Goal: Entertainment & Leisure: Consume media (video, audio)

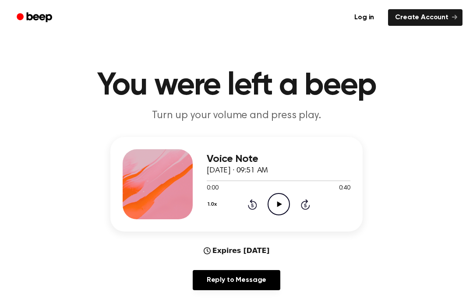
click at [275, 208] on icon "Play Audio" at bounding box center [279, 204] width 22 height 22
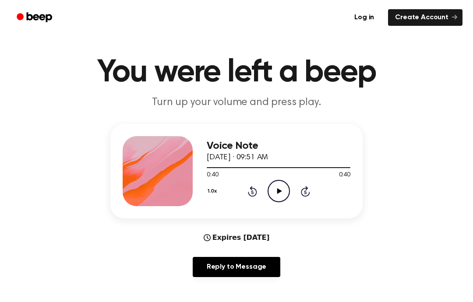
click at [247, 201] on div "1.0x Rewind 5 seconds Play Audio Skip 5 seconds" at bounding box center [279, 191] width 144 height 22
click at [247, 197] on div "1.0x Rewind 5 seconds Play Audio Skip 5 seconds" at bounding box center [279, 191] width 144 height 22
click at [250, 190] on icon "Rewind 5 seconds" at bounding box center [252, 191] width 10 height 11
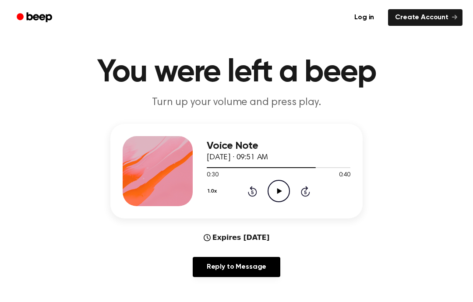
click at [272, 193] on icon "Play Audio" at bounding box center [279, 191] width 22 height 22
click at [301, 195] on icon "Skip 5 seconds" at bounding box center [305, 191] width 10 height 11
click at [302, 195] on icon "Skip 5 seconds" at bounding box center [305, 191] width 10 height 11
click at [301, 193] on icon at bounding box center [305, 191] width 9 height 11
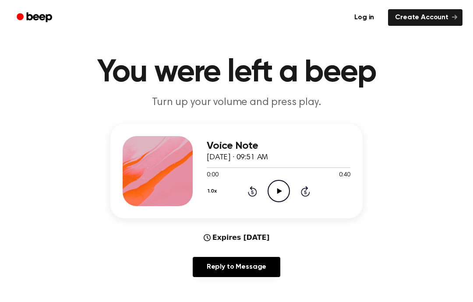
click at [282, 194] on icon "Play Audio" at bounding box center [279, 191] width 22 height 22
click at [282, 194] on icon "Pause Audio" at bounding box center [279, 191] width 22 height 22
click at [305, 187] on icon "Skip 5 seconds" at bounding box center [305, 191] width 10 height 11
click at [304, 187] on icon "Skip 5 seconds" at bounding box center [305, 191] width 10 height 11
click at [300, 191] on icon "Skip 5 seconds" at bounding box center [305, 191] width 10 height 11
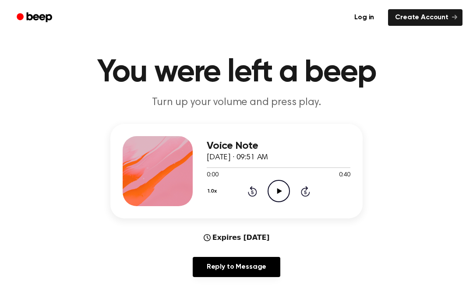
click at [281, 189] on icon "Play Audio" at bounding box center [279, 191] width 22 height 22
click at [305, 192] on icon "Skip 5 seconds" at bounding box center [305, 191] width 10 height 11
click at [301, 194] on icon "Skip 5 seconds" at bounding box center [305, 191] width 10 height 11
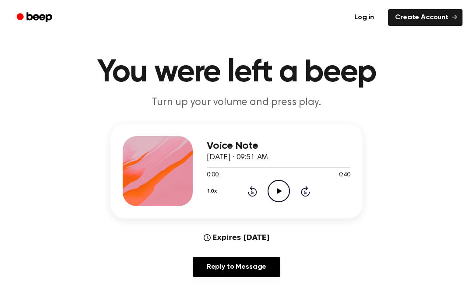
click at [296, 193] on div "1.0x Rewind 5 seconds Play Audio Skip 5 seconds" at bounding box center [279, 191] width 144 height 22
click at [299, 191] on div "1.0x Rewind 5 seconds Play Audio Skip 5 seconds" at bounding box center [279, 191] width 144 height 22
click at [293, 195] on div "1.0x Rewind 5 seconds Play Audio Skip 5 seconds" at bounding box center [279, 191] width 144 height 22
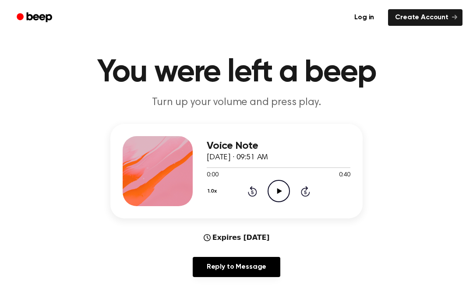
click at [279, 194] on icon "Play Audio" at bounding box center [279, 191] width 22 height 22
click at [279, 190] on icon at bounding box center [279, 191] width 5 height 6
click at [279, 190] on icon at bounding box center [279, 191] width 4 height 6
click at [280, 195] on icon "Play Audio" at bounding box center [279, 191] width 22 height 22
click at [302, 194] on icon at bounding box center [305, 191] width 9 height 11
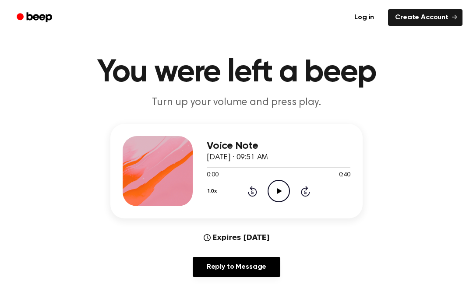
click at [284, 191] on icon "Play Audio" at bounding box center [279, 191] width 22 height 22
click at [283, 192] on icon "Play Audio" at bounding box center [279, 191] width 22 height 22
click at [284, 194] on icon "Play Audio" at bounding box center [279, 191] width 22 height 22
click at [298, 194] on div "1.0x Rewind 5 seconds Play Audio Skip 5 seconds" at bounding box center [279, 191] width 144 height 22
click at [278, 194] on icon "Play Audio" at bounding box center [279, 191] width 22 height 22
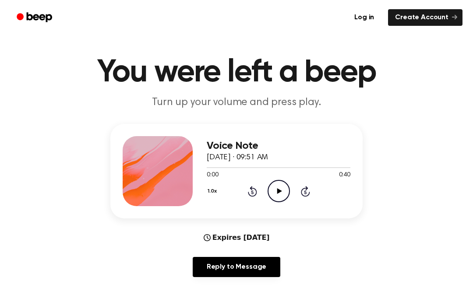
click at [279, 194] on icon "Play Audio" at bounding box center [279, 191] width 22 height 22
click at [276, 190] on icon "Play Audio" at bounding box center [279, 191] width 22 height 22
click at [273, 188] on icon "Play Audio" at bounding box center [279, 191] width 22 height 22
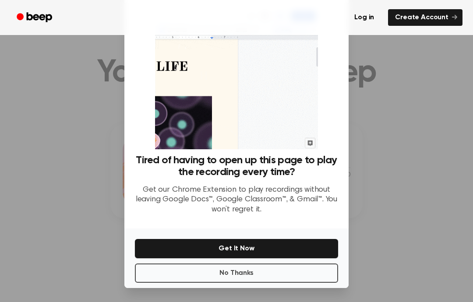
scroll to position [35, 0]
click at [292, 272] on button "No Thanks" at bounding box center [236, 273] width 203 height 19
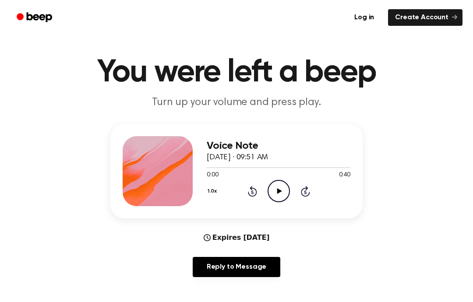
click at [281, 190] on icon "Play Audio" at bounding box center [279, 191] width 22 height 22
click at [285, 179] on div "0:00 0:40" at bounding box center [279, 175] width 144 height 9
click at [281, 190] on icon "Play Audio" at bounding box center [279, 191] width 22 height 22
click at [276, 212] on div "Voice Note [DATE] · 09:51 AM 0:00 0:40 Your browser does not support the [objec…" at bounding box center [236, 171] width 252 height 95
click at [269, 190] on icon "Play Audio" at bounding box center [279, 191] width 22 height 22
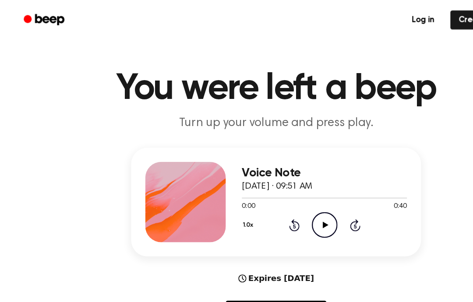
scroll to position [0, 0]
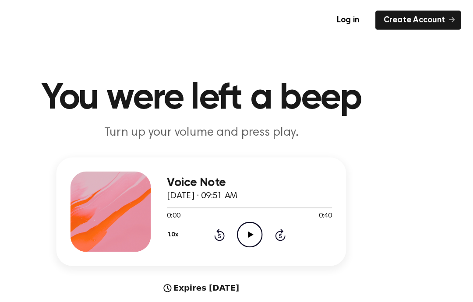
click at [268, 210] on icon "Play Audio" at bounding box center [279, 204] width 22 height 22
click at [268, 205] on icon "Play Audio" at bounding box center [279, 204] width 22 height 22
click at [268, 201] on icon "Pause Audio" at bounding box center [279, 204] width 22 height 22
click at [268, 211] on icon "Pause Audio" at bounding box center [279, 204] width 22 height 22
click at [301, 202] on icon at bounding box center [305, 204] width 9 height 11
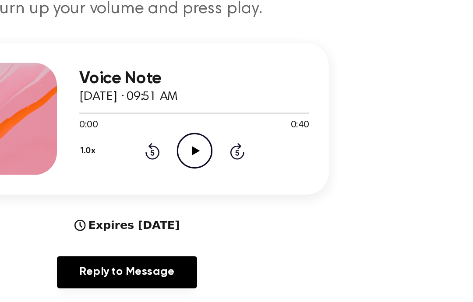
click at [268, 193] on icon "Play Audio" at bounding box center [279, 204] width 22 height 22
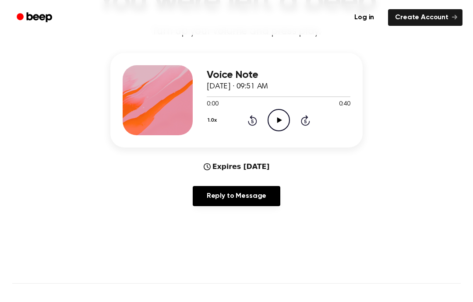
click at [269, 126] on icon "Play Audio" at bounding box center [279, 120] width 22 height 22
click at [303, 124] on icon at bounding box center [305, 120] width 9 height 11
click at [279, 123] on icon "Play Audio" at bounding box center [279, 120] width 22 height 22
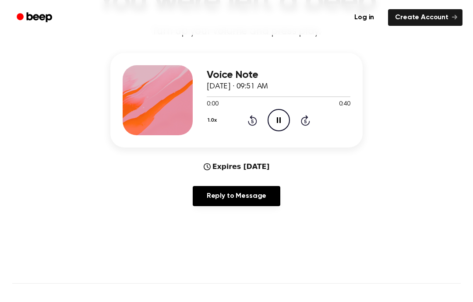
click at [312, 119] on div "1.0x Rewind 5 seconds Pause Audio Skip 5 seconds" at bounding box center [279, 120] width 144 height 22
click at [310, 119] on icon "Skip 5 seconds" at bounding box center [305, 120] width 10 height 11
click at [309, 117] on icon "Skip 5 seconds" at bounding box center [305, 120] width 10 height 11
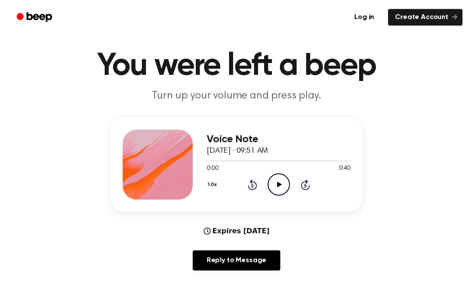
scroll to position [0, 0]
